Goal: Book appointment/travel/reservation

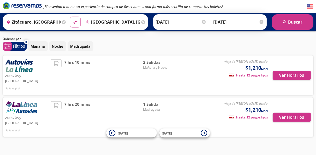
scroll to position [7, 0]
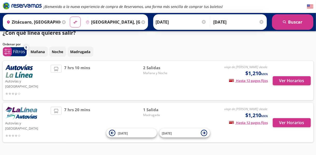
click at [62, 23] on icon at bounding box center [64, 22] width 4 height 4
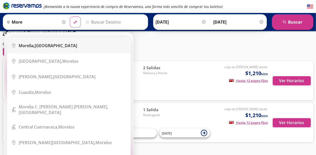
click at [58, 50] on li "City Icon [GEOGRAPHIC_DATA], [GEOGRAPHIC_DATA]" at bounding box center [68, 46] width 123 height 16
type input "[GEOGRAPHIC_DATA], [GEOGRAPHIC_DATA]"
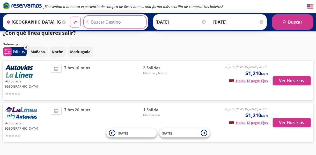
click at [103, 22] on input "Destino" at bounding box center [114, 22] width 62 height 13
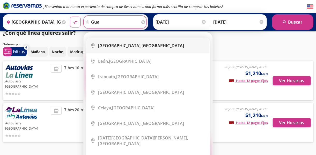
click at [121, 50] on li "City Icon [GEOGRAPHIC_DATA], [GEOGRAPHIC_DATA]" at bounding box center [147, 46] width 123 height 16
type input "[GEOGRAPHIC_DATA], [GEOGRAPHIC_DATA]"
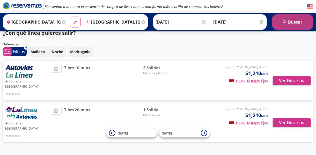
click at [295, 22] on button "search [GEOGRAPHIC_DATA]" at bounding box center [292, 22] width 41 height 16
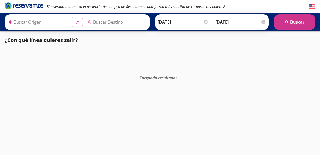
type input "[GEOGRAPHIC_DATA], [GEOGRAPHIC_DATA]"
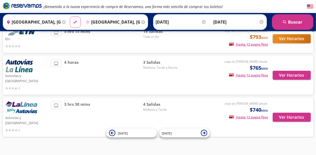
scroll to position [43, 0]
click at [303, 112] on button "Ver Horarios" at bounding box center [291, 116] width 38 height 9
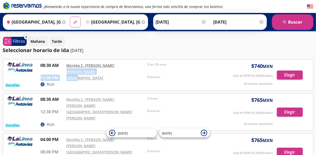
drag, startPoint x: 76, startPoint y: 69, endPoint x: 111, endPoint y: 66, distance: 34.8
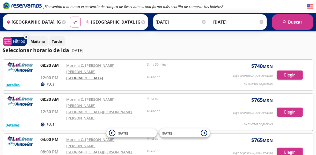
drag, startPoint x: 107, startPoint y: 77, endPoint x: 88, endPoint y: 72, distance: 18.7
click at [107, 81] on div "PLUS" at bounding box center [133, 84] width 184 height 6
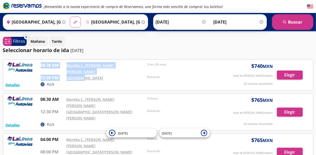
drag, startPoint x: 81, startPoint y: 71, endPoint x: 146, endPoint y: 81, distance: 66.5
click at [111, 75] on div "Detalles PLUS 08:30 AM Morelia C. [PERSON_NAME] [PERSON_NAME] 12:00 PM Central …" at bounding box center [158, 75] width 305 height 26
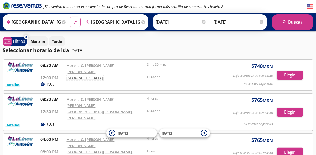
click at [82, 75] on link "[GEOGRAPHIC_DATA]" at bounding box center [84, 77] width 37 height 5
click at [291, 107] on button "Elegir" at bounding box center [290, 111] width 26 height 9
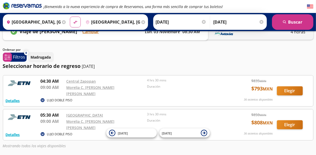
scroll to position [19, 0]
